Goal: Task Accomplishment & Management: Use online tool/utility

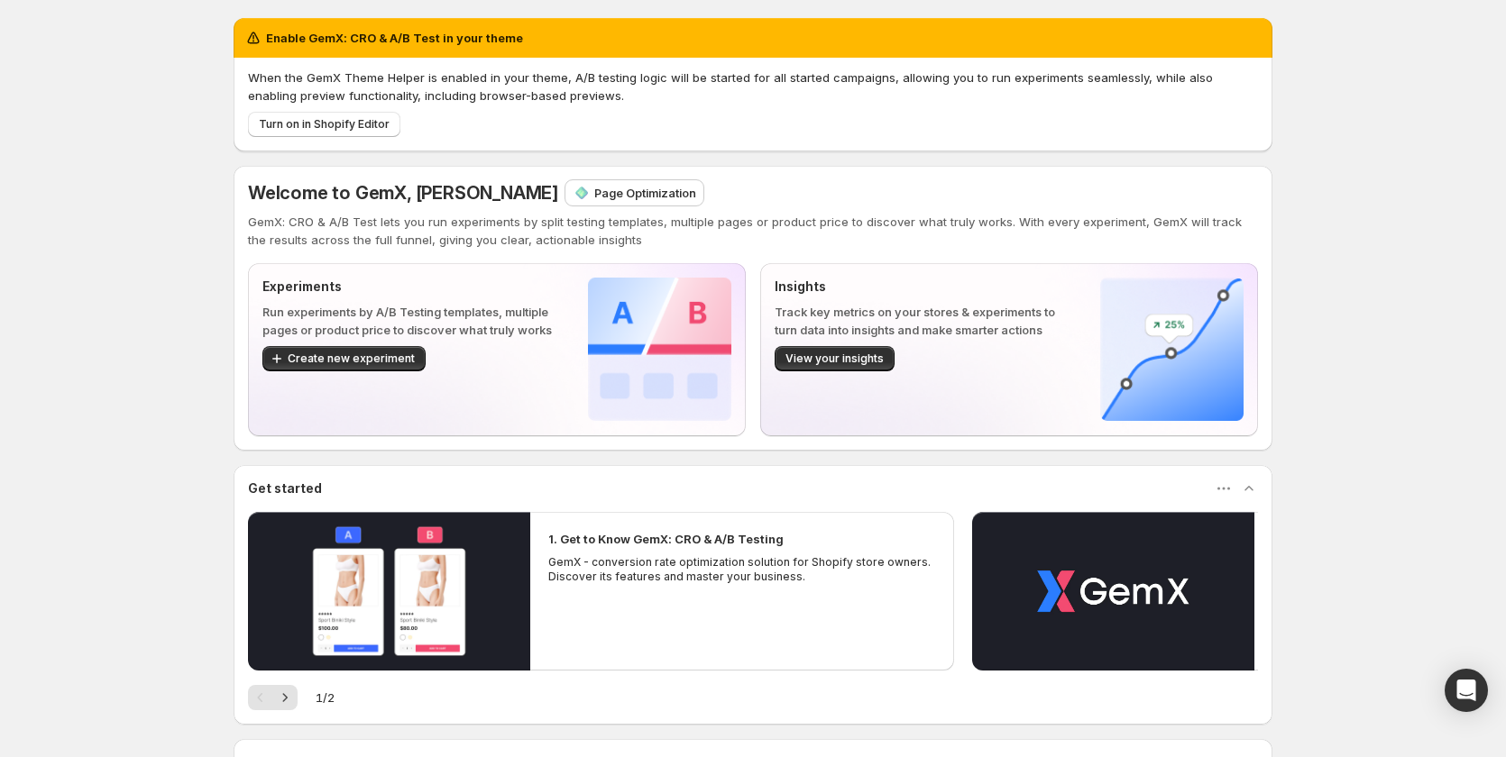
click at [614, 199] on p "Page Optimization" at bounding box center [645, 193] width 102 height 18
click at [395, 364] on span "Create new experiment" at bounding box center [351, 359] width 127 height 14
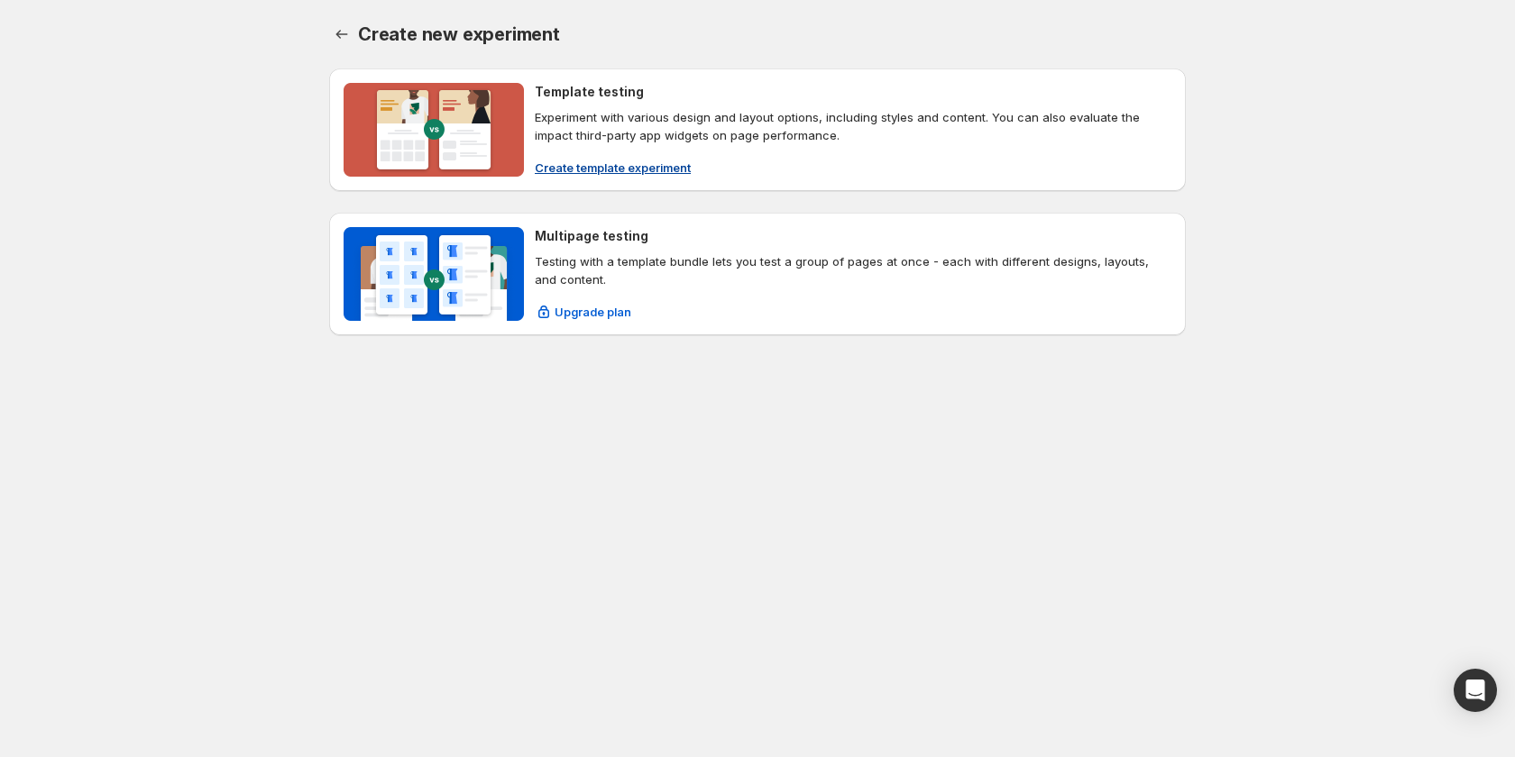
click at [629, 158] on button "Create template experiment" at bounding box center [613, 167] width 178 height 29
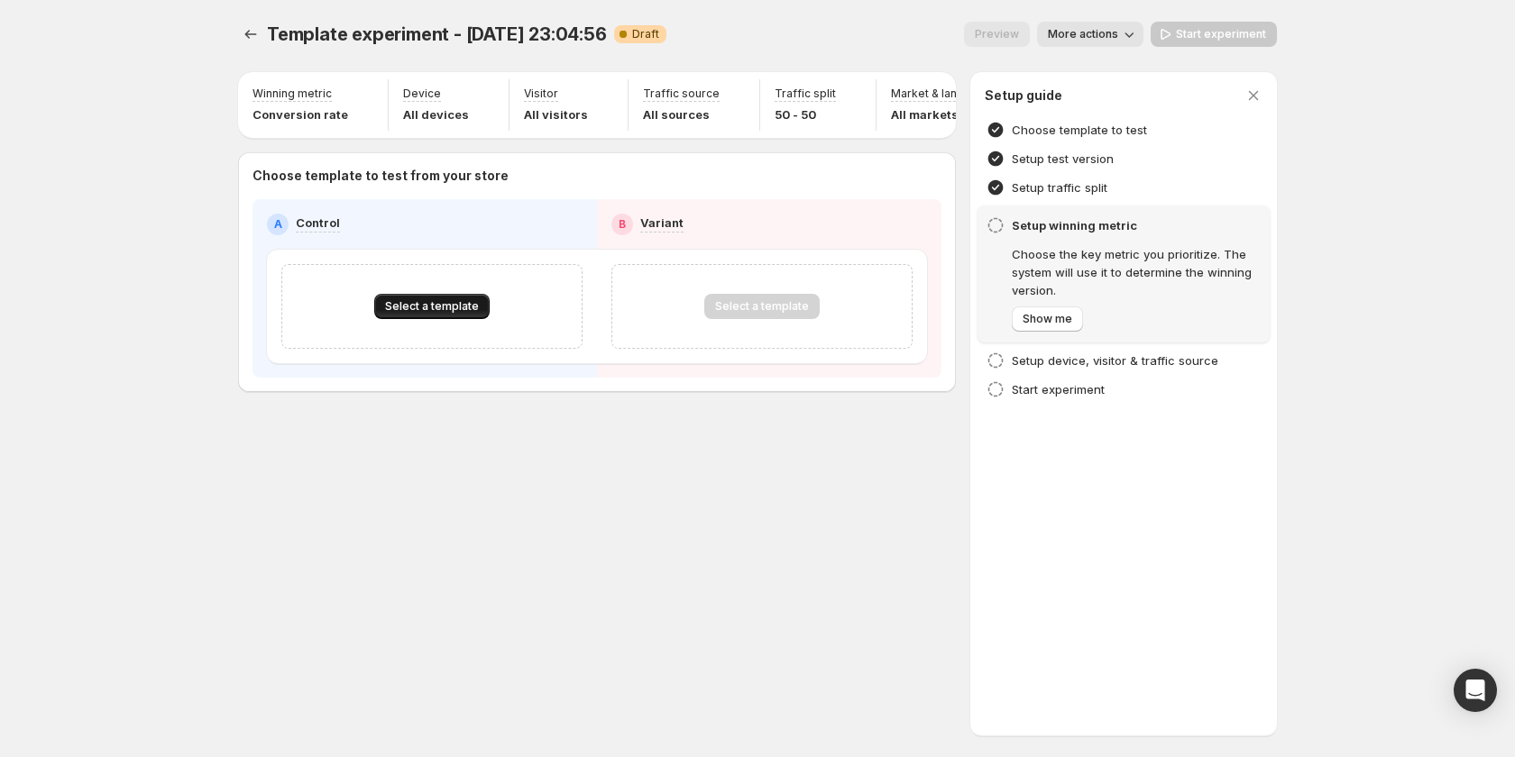
click at [448, 307] on button "Select a template" at bounding box center [431, 306] width 115 height 25
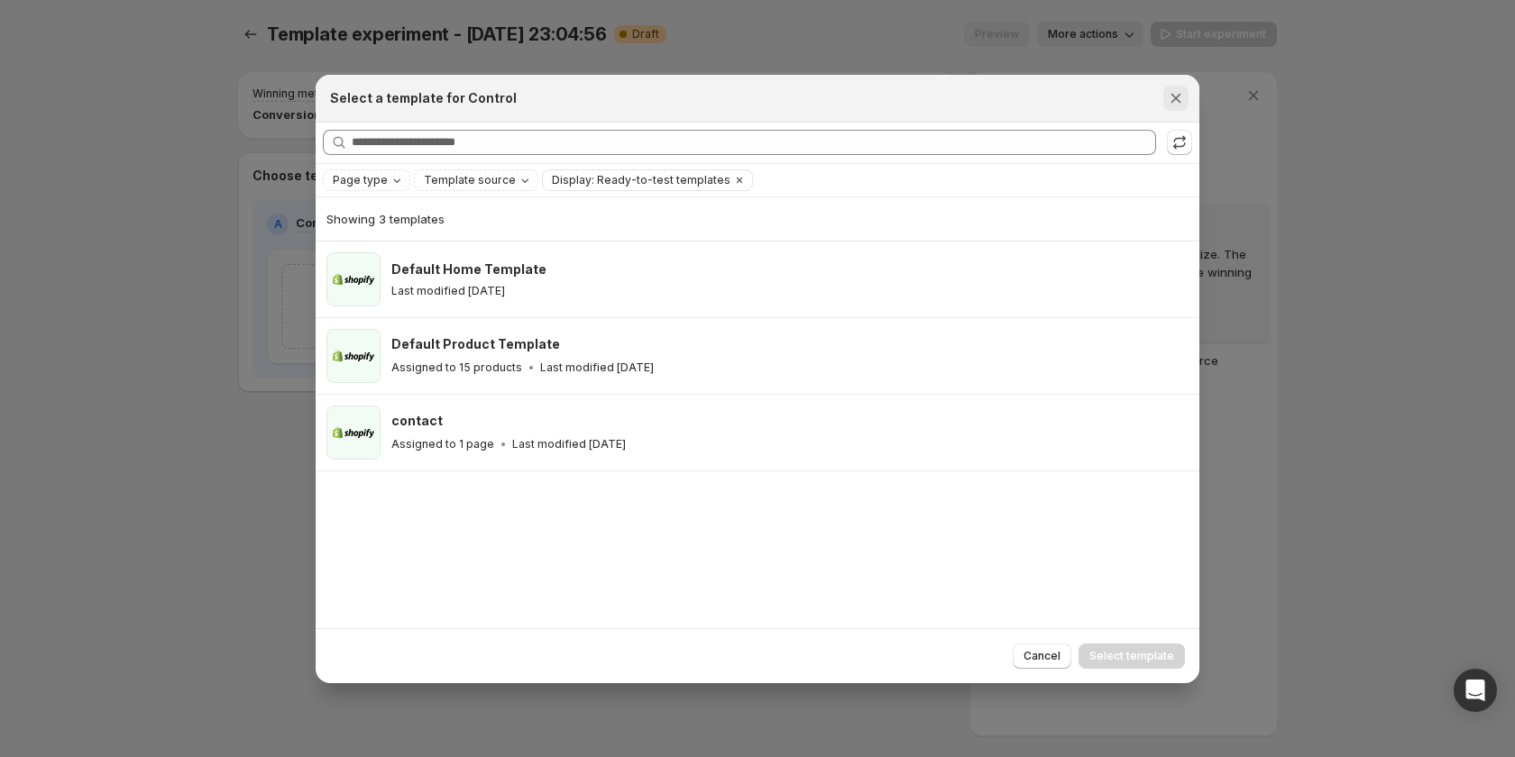
click at [1167, 98] on icon "Close" at bounding box center [1176, 98] width 18 height 18
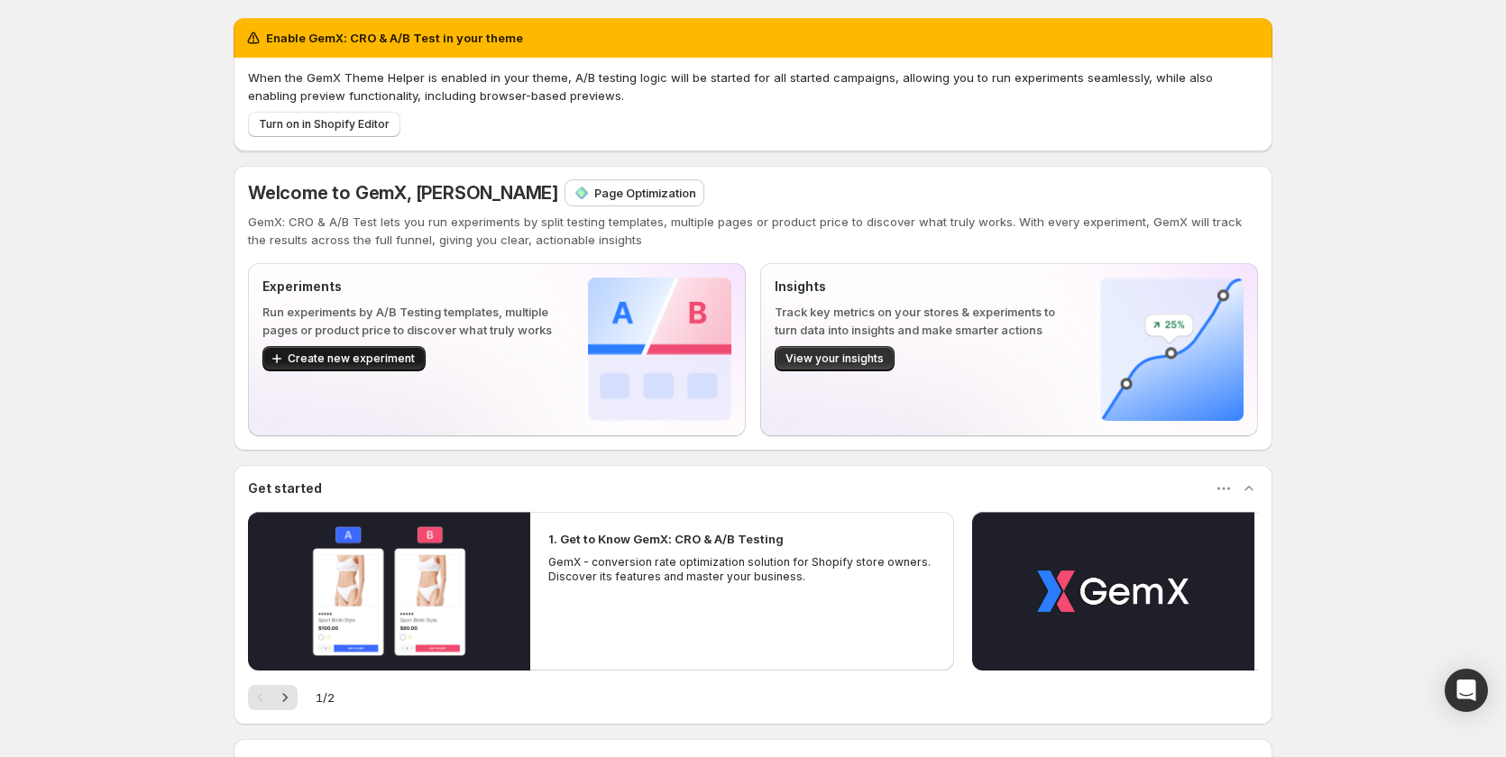
click at [368, 352] on button "Create new experiment" at bounding box center [343, 358] width 163 height 25
